Goal: Task Accomplishment & Management: Manage account settings

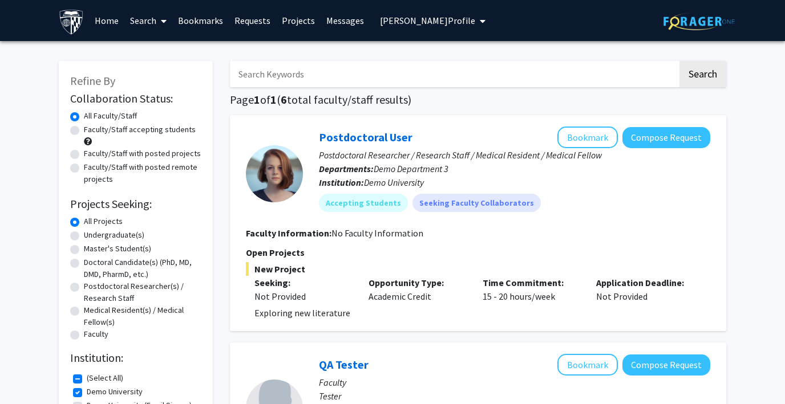
click at [395, 23] on span "[PERSON_NAME] Profile" at bounding box center [427, 20] width 95 height 11
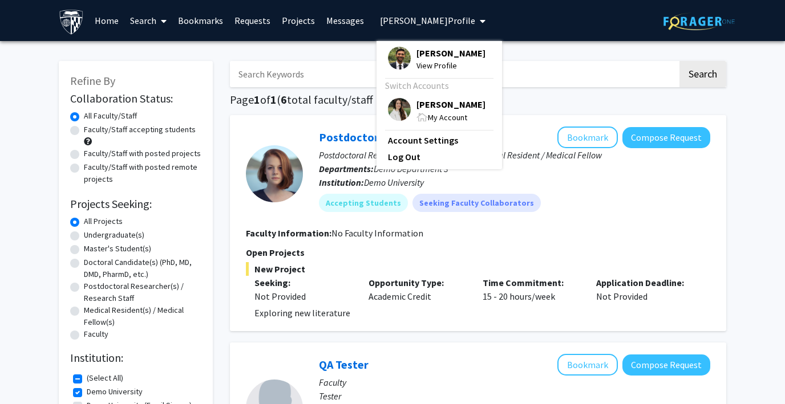
click at [398, 56] on img at bounding box center [399, 58] width 23 height 23
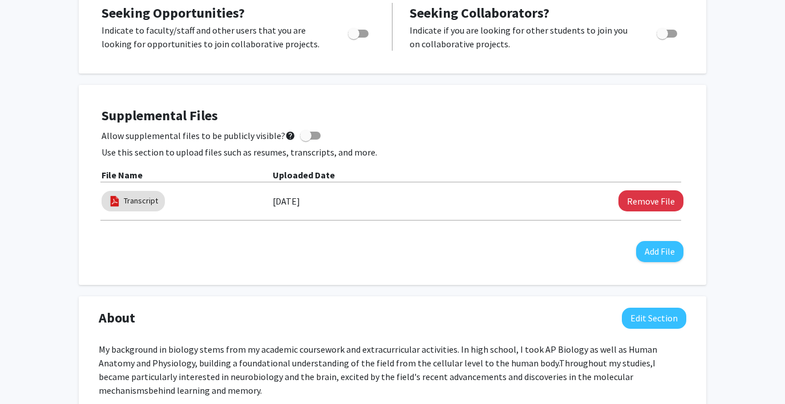
scroll to position [261, 0]
